Goal: Transaction & Acquisition: Purchase product/service

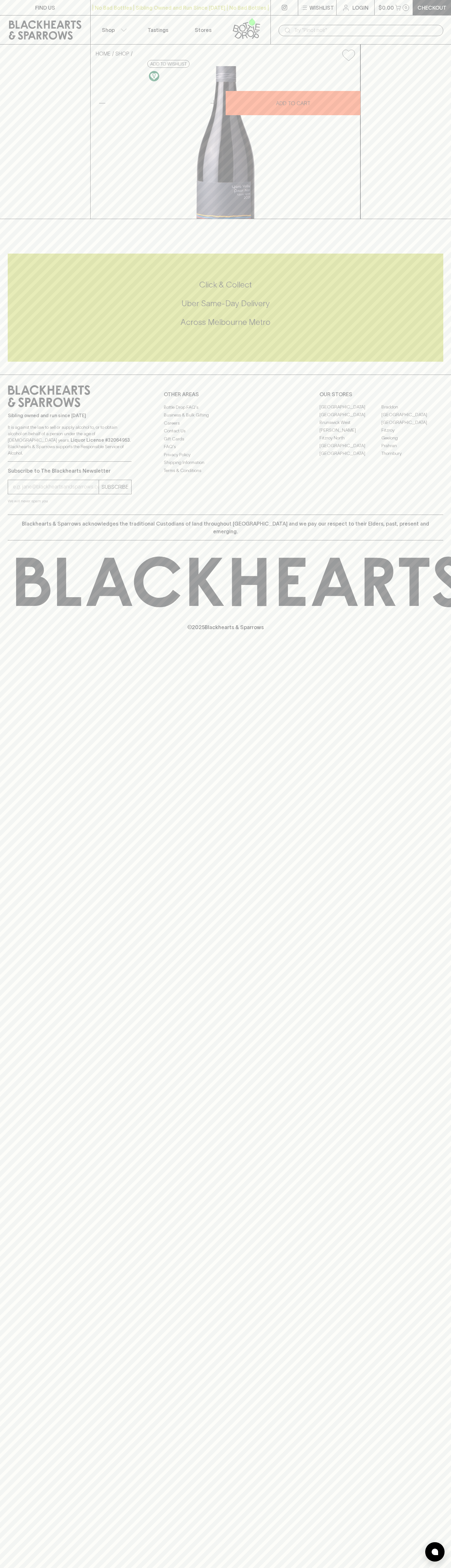
click at [308, 3] on button "Wishlist" at bounding box center [317, 7] width 38 height 15
click at [425, 1] on div at bounding box center [226, 784] width 451 height 1568
click at [196, 1568] on html "FIND US | No Bad Bottles | Sibling Owned and Run Since 2006 | No Bad Bottles | …" at bounding box center [226, 784] width 451 height 1568
click at [31, 372] on div at bounding box center [226, 784] width 451 height 1568
